Goal: Information Seeking & Learning: Learn about a topic

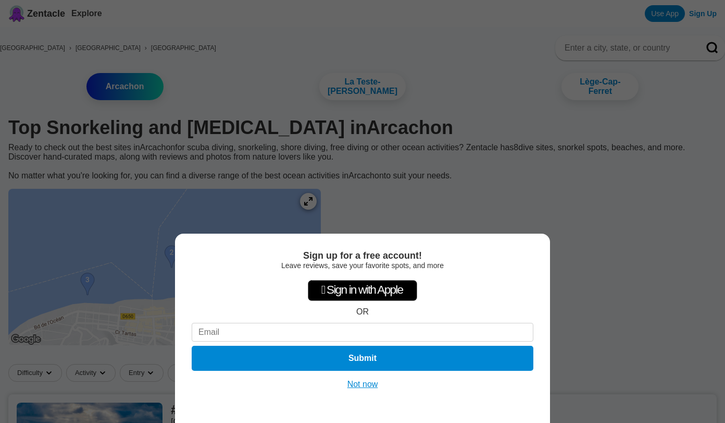
click at [365, 384] on button "Not now" at bounding box center [362, 384] width 37 height 10
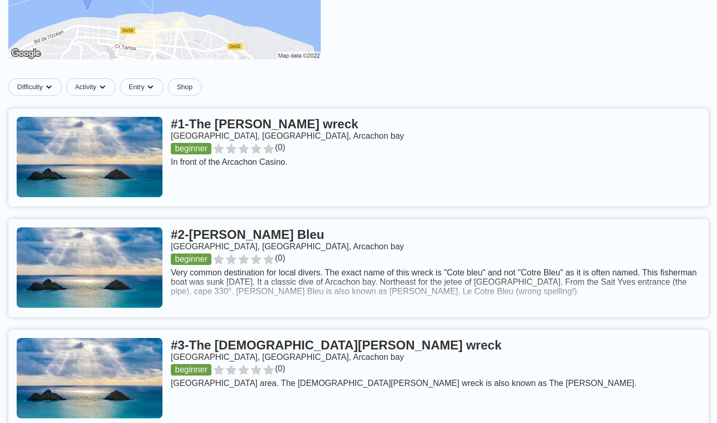
scroll to position [286, 0]
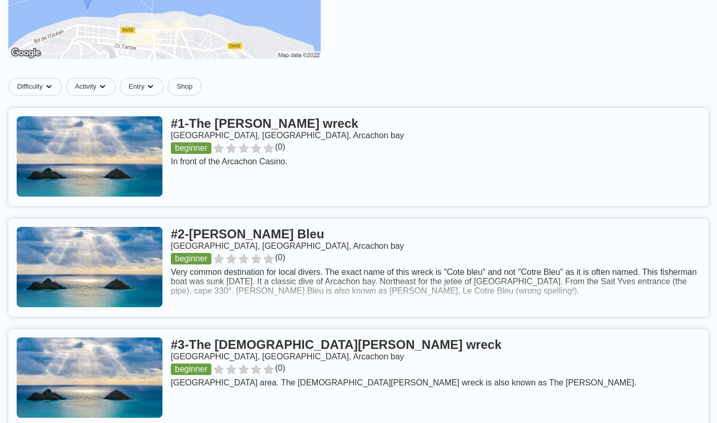
click at [338, 147] on link at bounding box center [358, 157] width 701 height 98
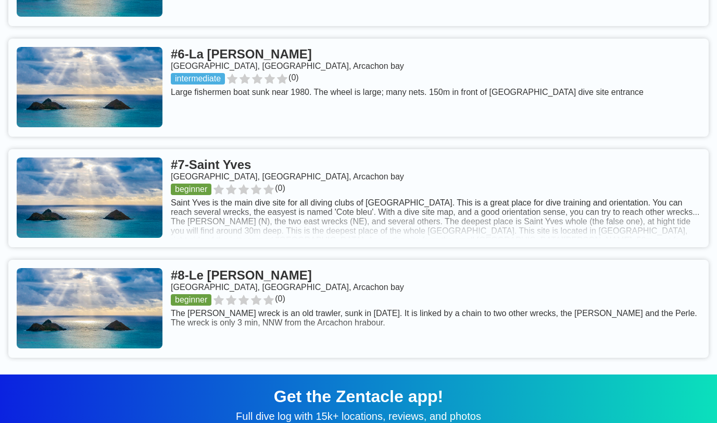
scroll to position [996, 0]
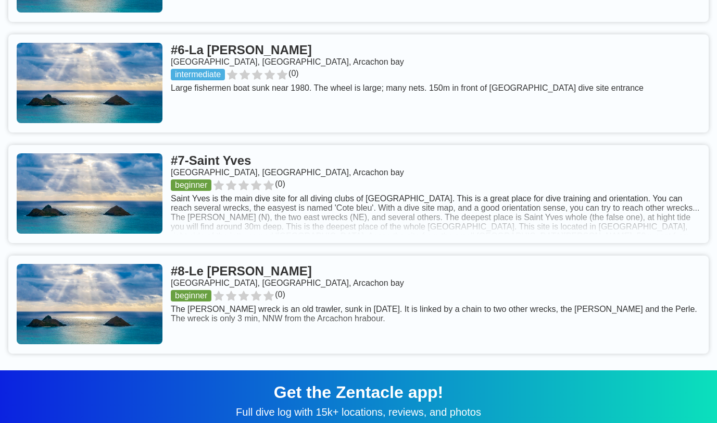
click at [370, 225] on link at bounding box center [358, 194] width 701 height 98
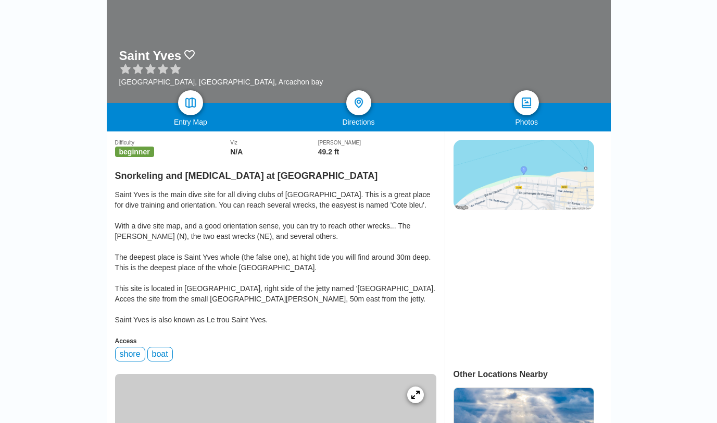
scroll to position [143, 0]
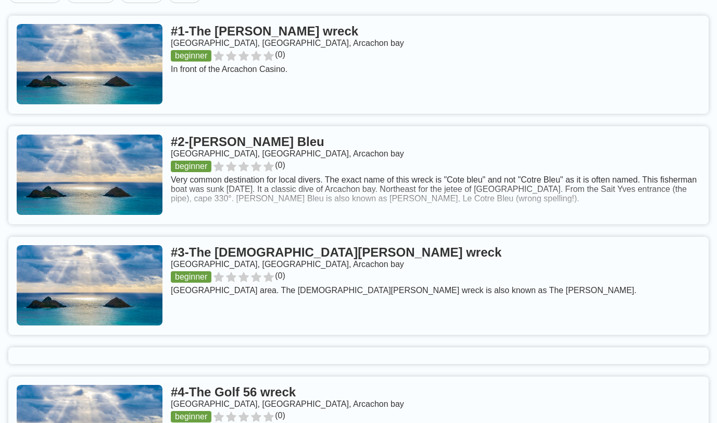
scroll to position [431, 0]
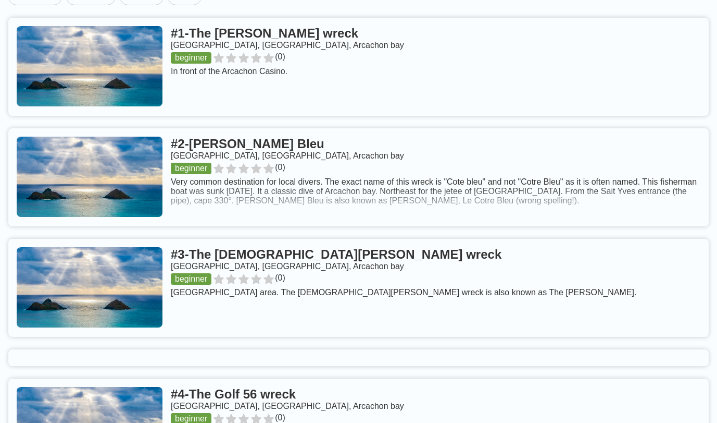
click at [269, 159] on link at bounding box center [358, 177] width 701 height 98
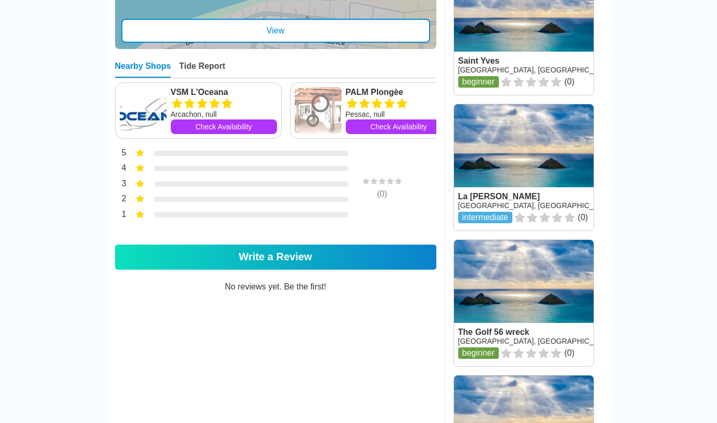
scroll to position [555, 0]
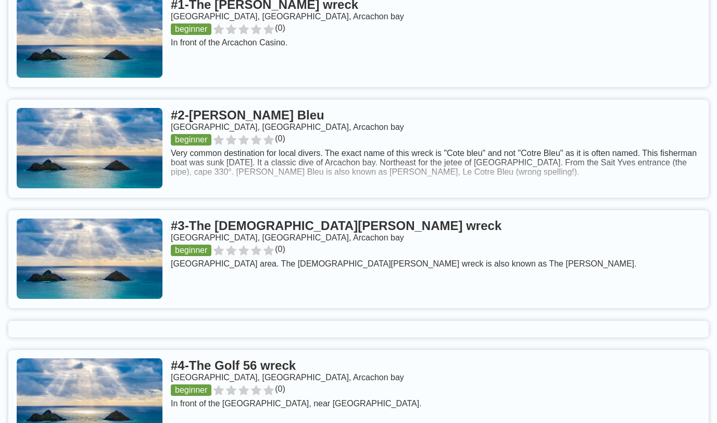
scroll to position [461, 0]
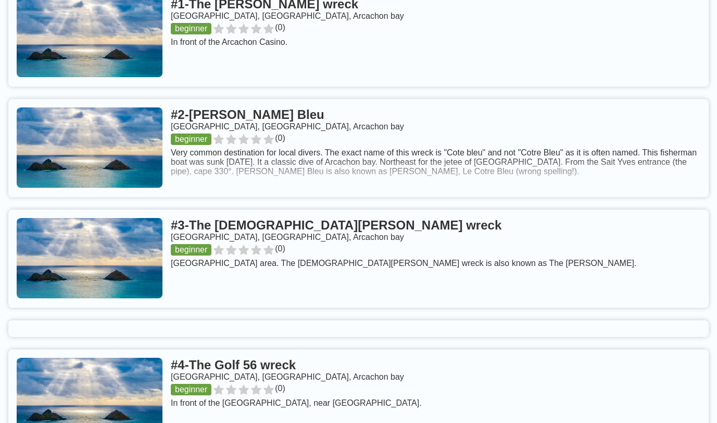
click at [325, 244] on link at bounding box center [358, 258] width 701 height 98
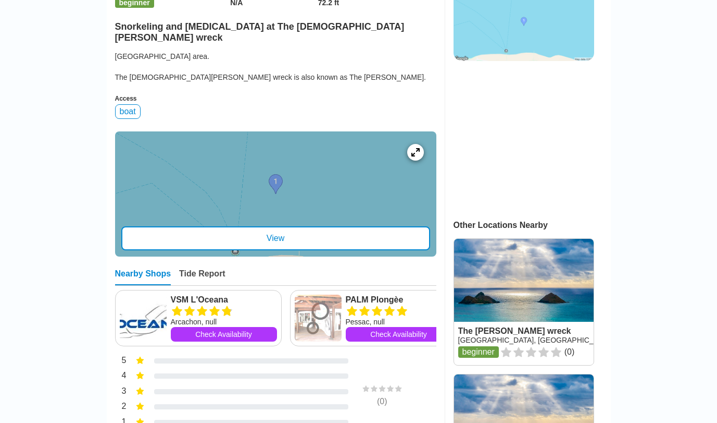
scroll to position [293, 0]
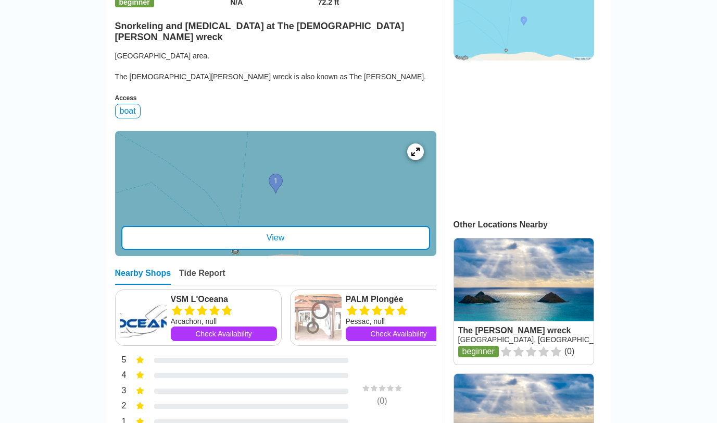
click at [309, 248] on div "View" at bounding box center [275, 238] width 309 height 24
